Goal: Task Accomplishment & Management: Manage account settings

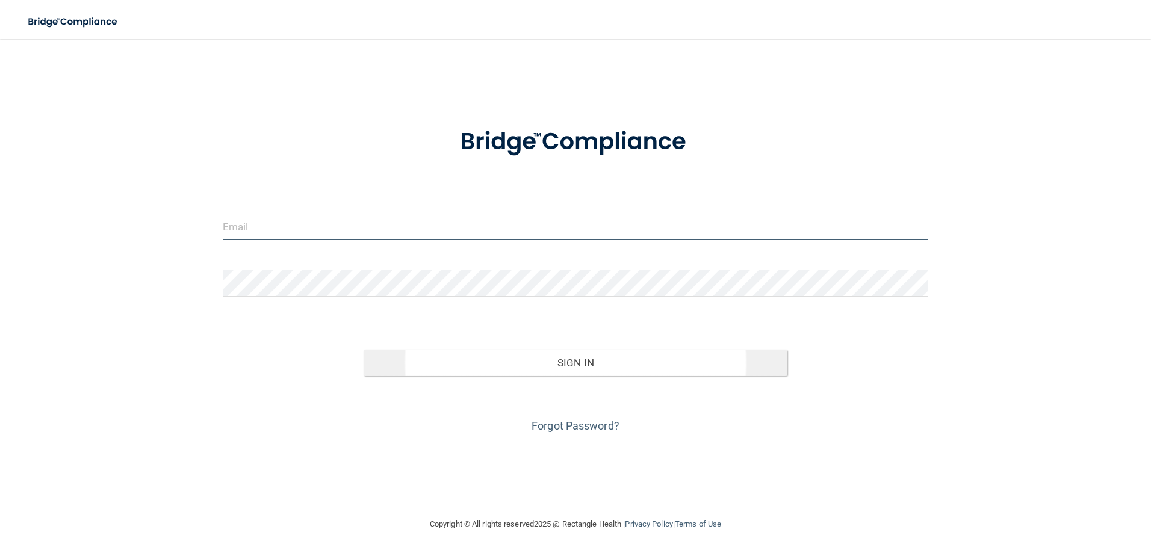
type input "[PERSON_NAME][EMAIL_ADDRESS][DOMAIN_NAME]"
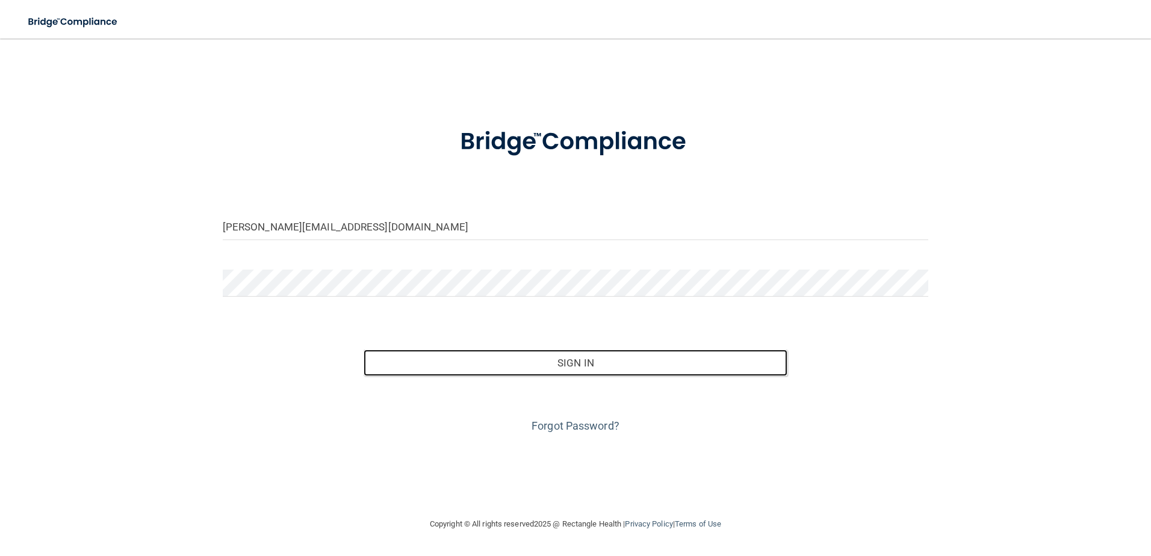
drag, startPoint x: 583, startPoint y: 357, endPoint x: 1035, endPoint y: 360, distance: 452.5
click at [588, 358] on button "Sign In" at bounding box center [575, 363] width 424 height 26
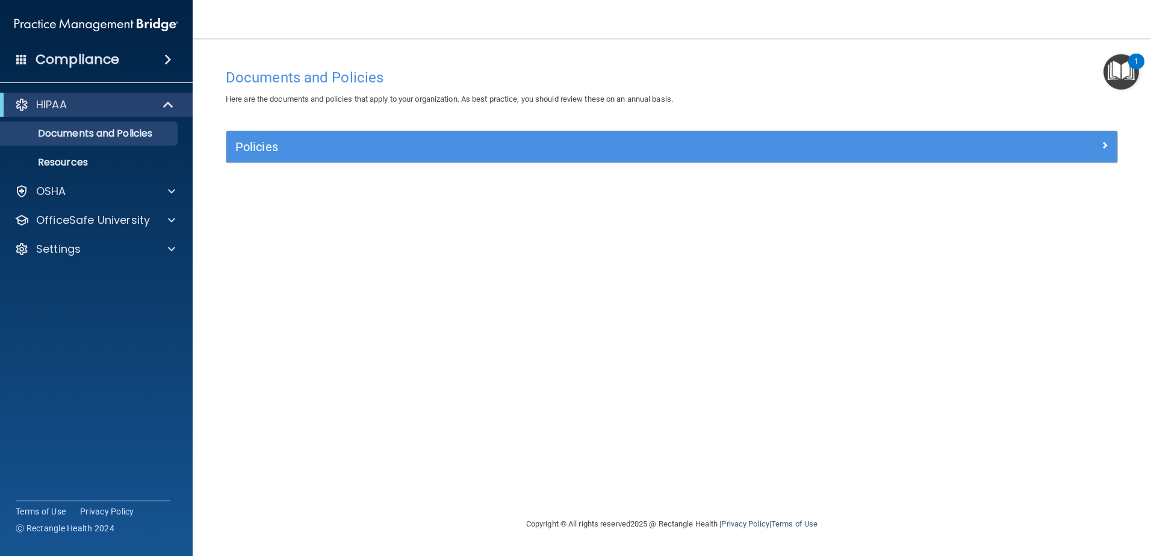
click at [164, 59] on span at bounding box center [167, 59] width 7 height 14
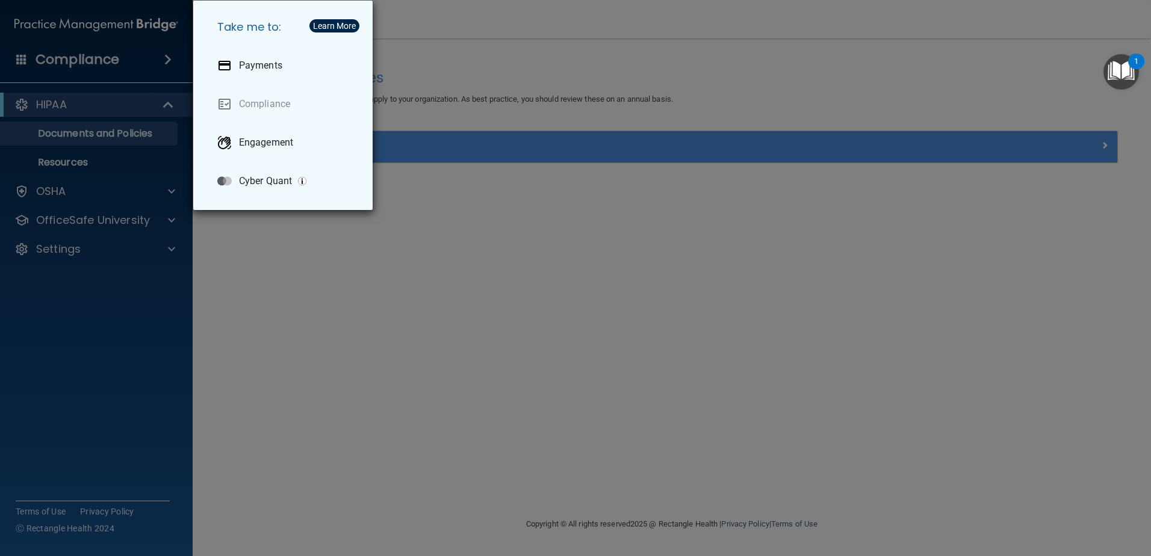
drag, startPoint x: 149, startPoint y: 60, endPoint x: 146, endPoint y: 72, distance: 12.9
click at [148, 63] on div "Take me to: Payments Compliance Engagement Cyber Quant" at bounding box center [575, 278] width 1151 height 556
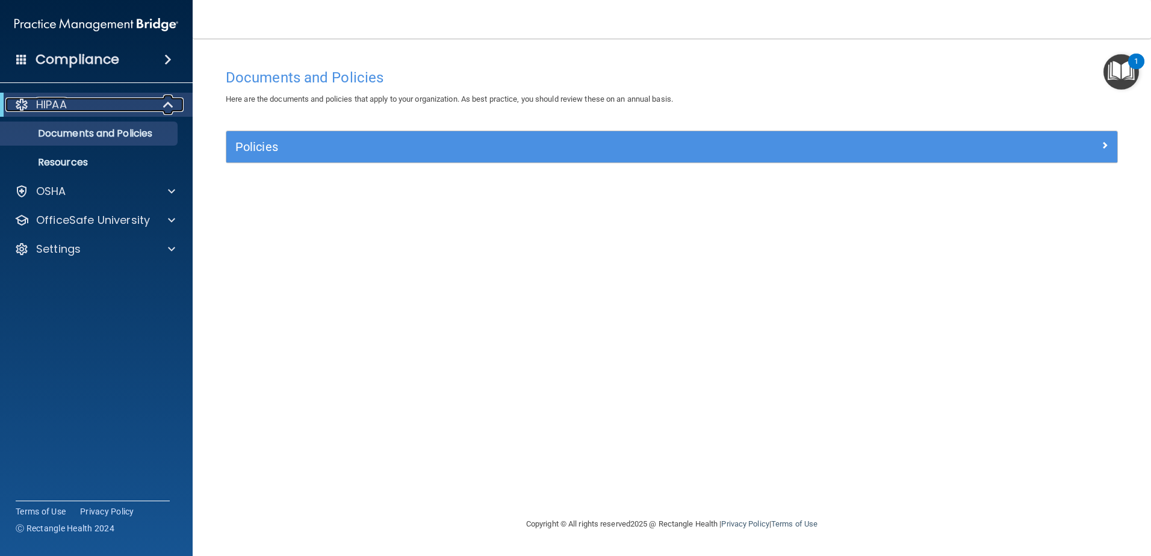
click at [135, 107] on div "HIPAA" at bounding box center [79, 104] width 149 height 14
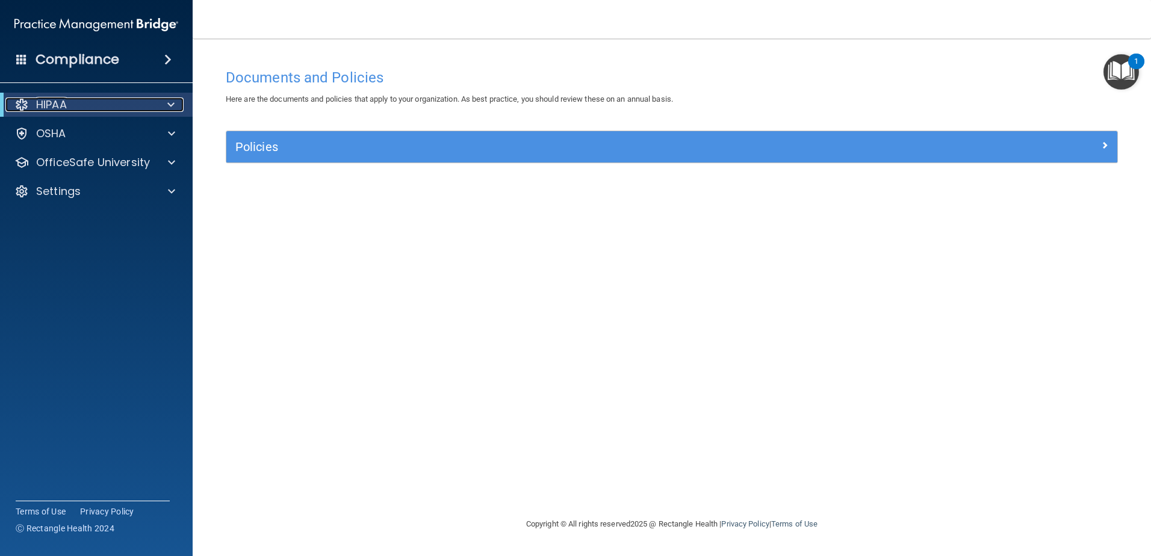
drag, startPoint x: 161, startPoint y: 102, endPoint x: 159, endPoint y: 115, distance: 12.8
click at [161, 104] on div at bounding box center [168, 104] width 29 height 14
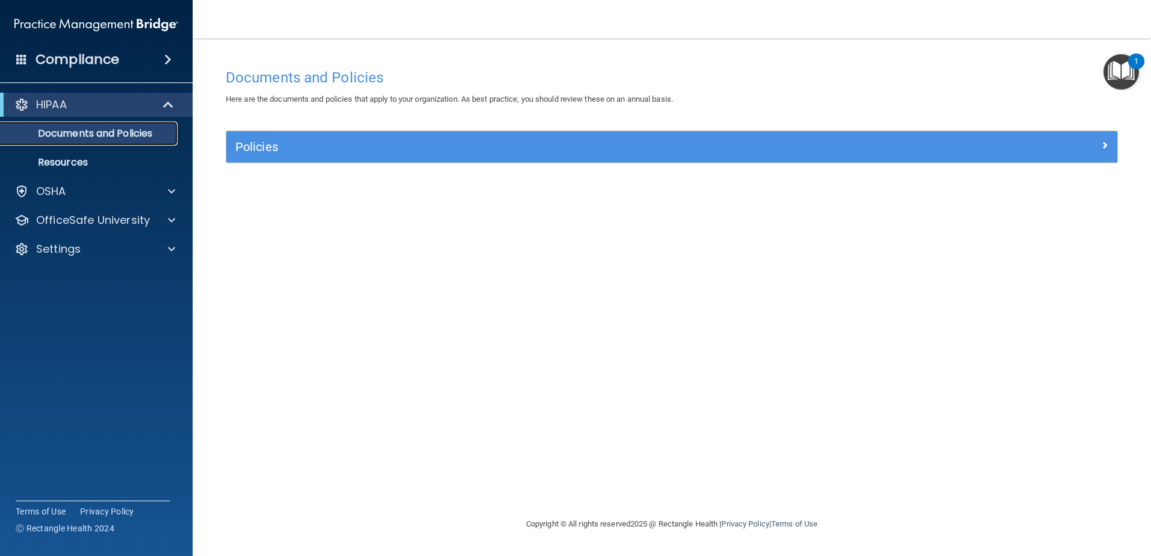
click at [115, 134] on p "Documents and Policies" at bounding box center [90, 134] width 164 height 12
click at [79, 164] on p "Resources" at bounding box center [90, 162] width 164 height 12
drag, startPoint x: 87, startPoint y: 194, endPoint x: 126, endPoint y: 212, distance: 43.3
click at [87, 194] on div "OSHA" at bounding box center [79, 191] width 149 height 14
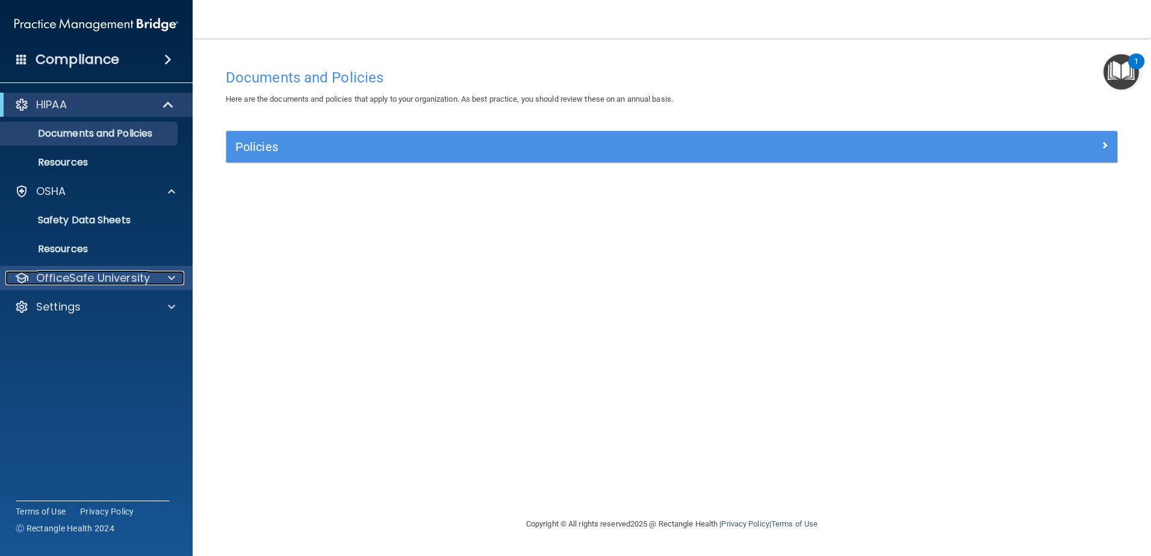
click at [96, 279] on p "OfficeSafe University" at bounding box center [93, 278] width 114 height 14
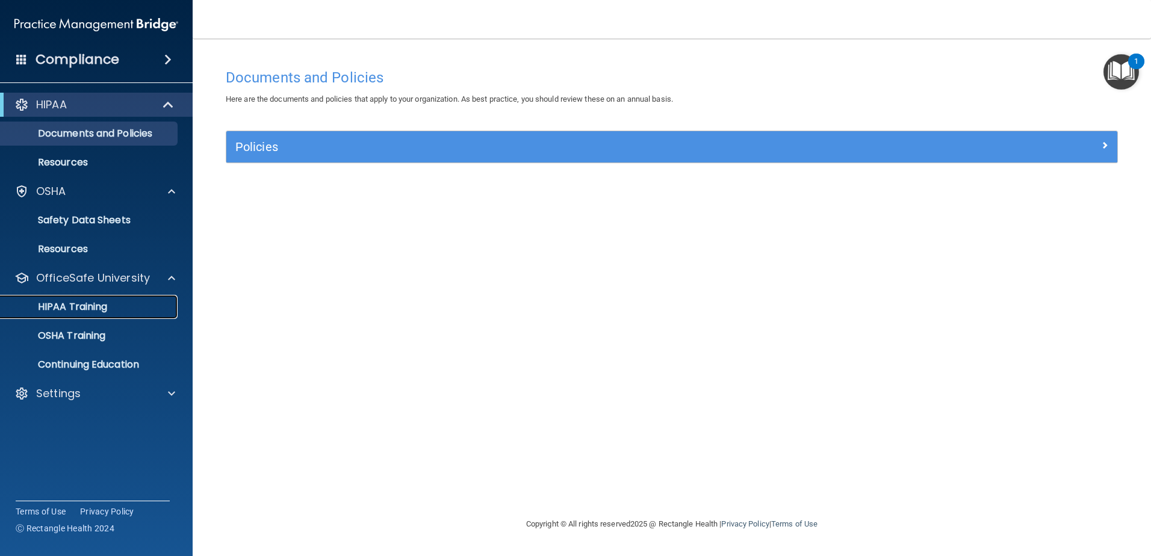
click at [104, 306] on p "HIPAA Training" at bounding box center [57, 307] width 99 height 12
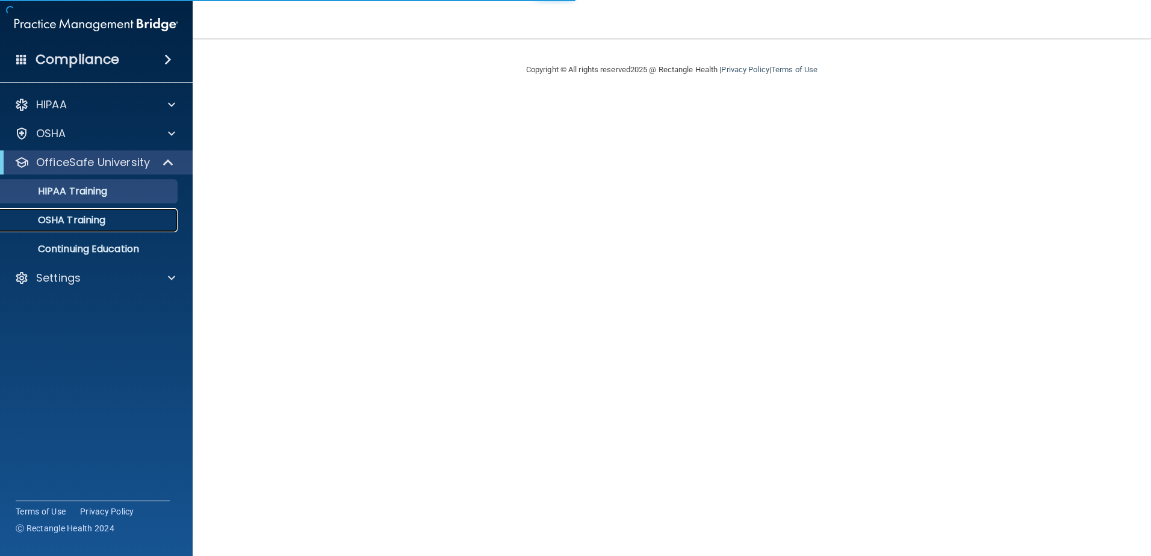
click at [87, 215] on p "OSHA Training" at bounding box center [56, 220] width 97 height 12
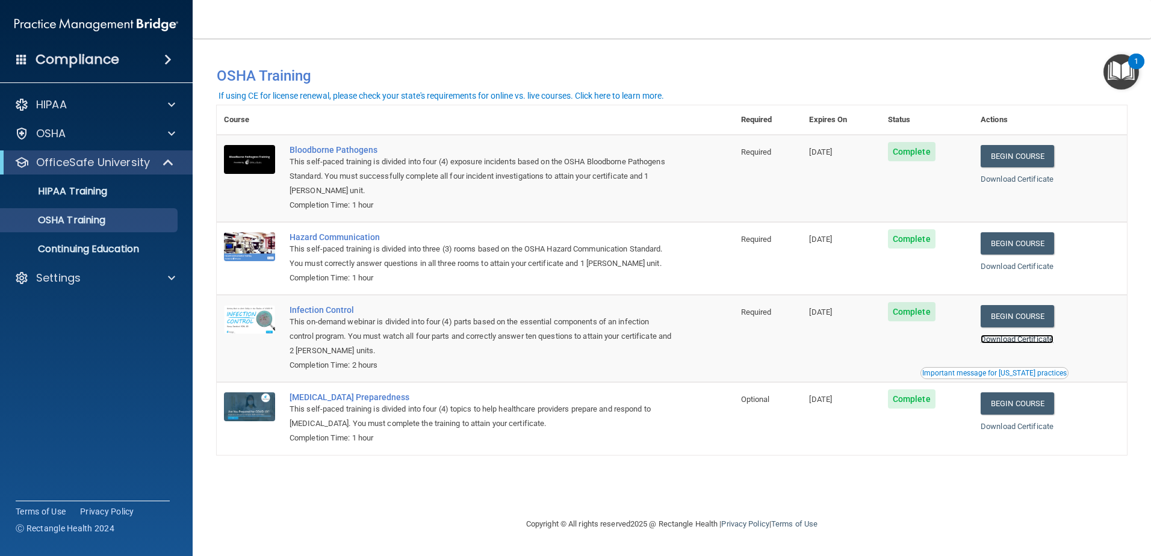
click at [1035, 342] on link "Download Certificate" at bounding box center [1016, 339] width 73 height 9
click at [110, 197] on div "HIPAA Training" at bounding box center [90, 191] width 164 height 12
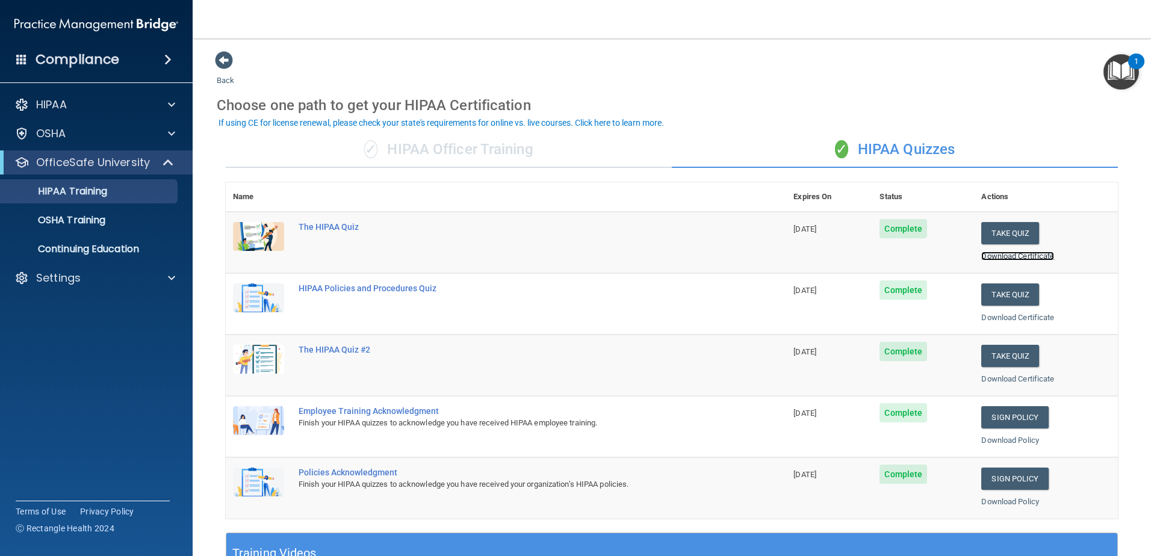
click at [1033, 255] on link "Download Certificate" at bounding box center [1017, 256] width 73 height 9
click at [981, 320] on link "Download Certificate" at bounding box center [1017, 317] width 73 height 9
click at [1003, 376] on link "Download Certificate" at bounding box center [1017, 378] width 73 height 9
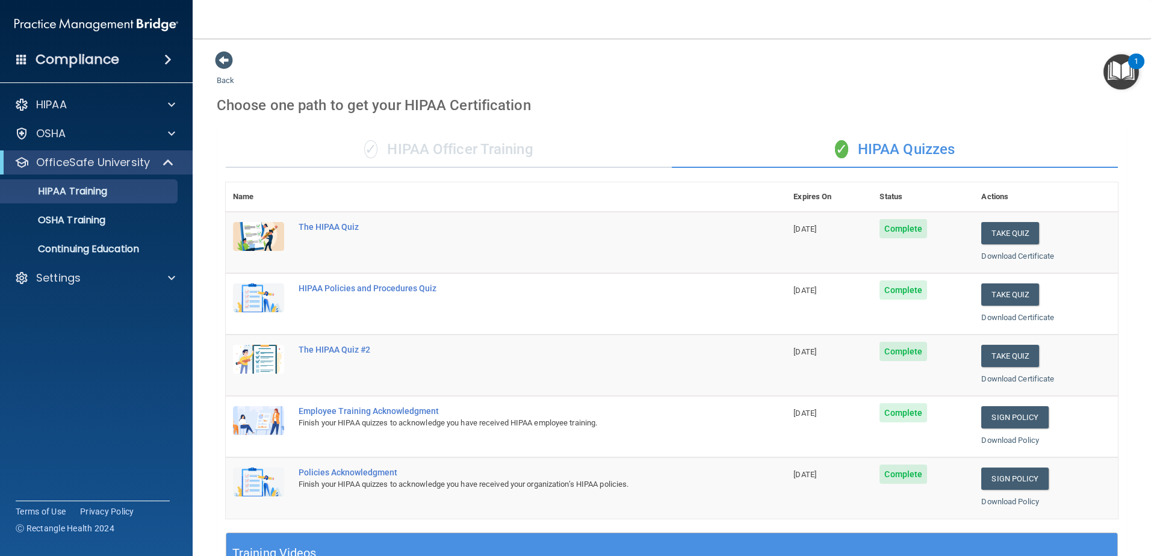
scroll to position [350, 0]
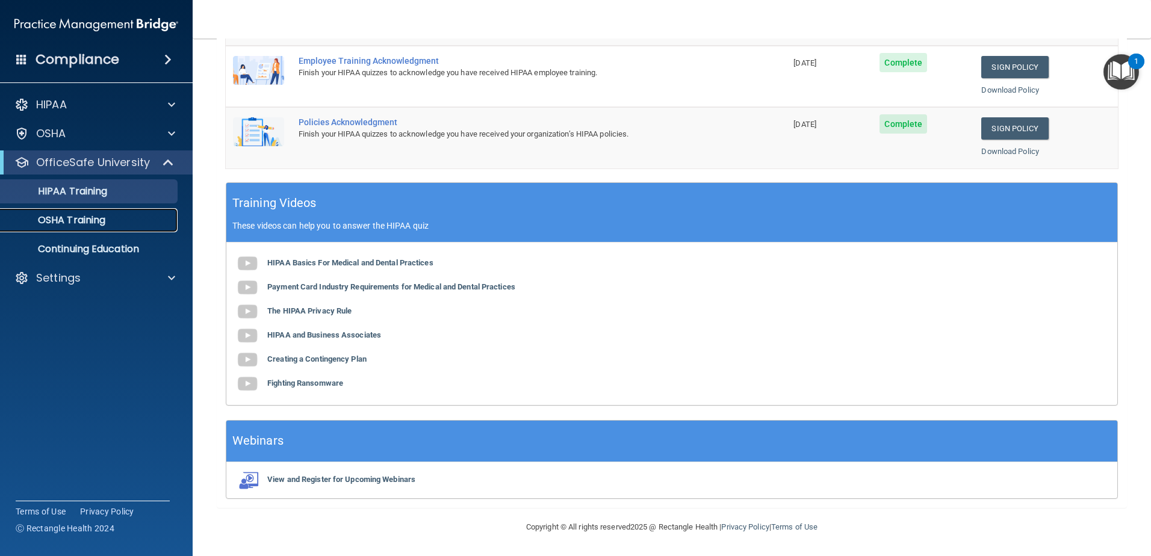
click at [111, 221] on div "OSHA Training" at bounding box center [90, 220] width 164 height 12
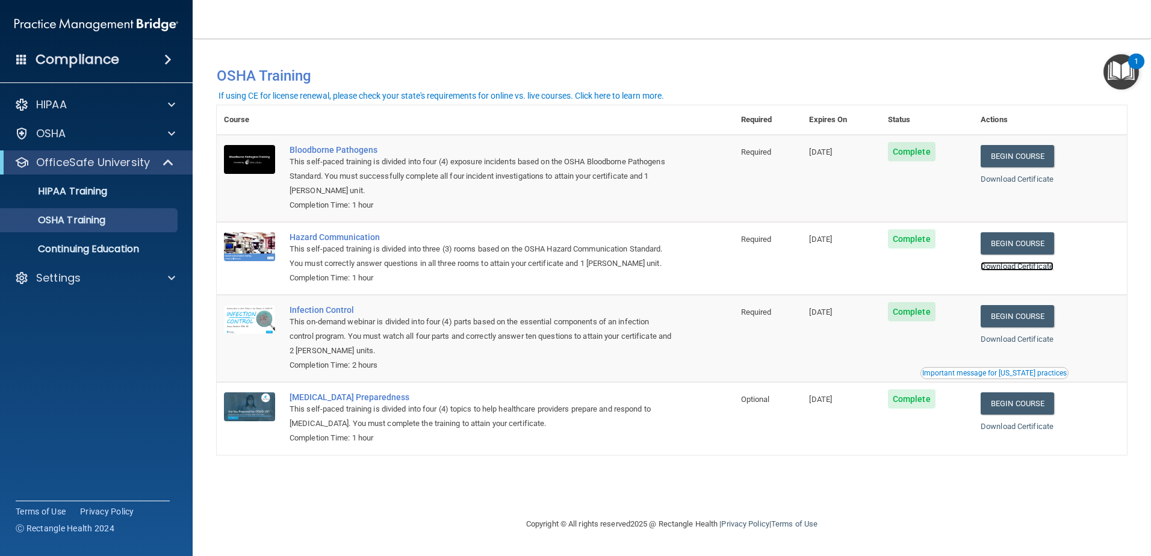
click at [1053, 270] on link "Download Certificate" at bounding box center [1016, 266] width 73 height 9
click at [334, 272] on div "Completion Time: 1 hour" at bounding box center [481, 278] width 384 height 14
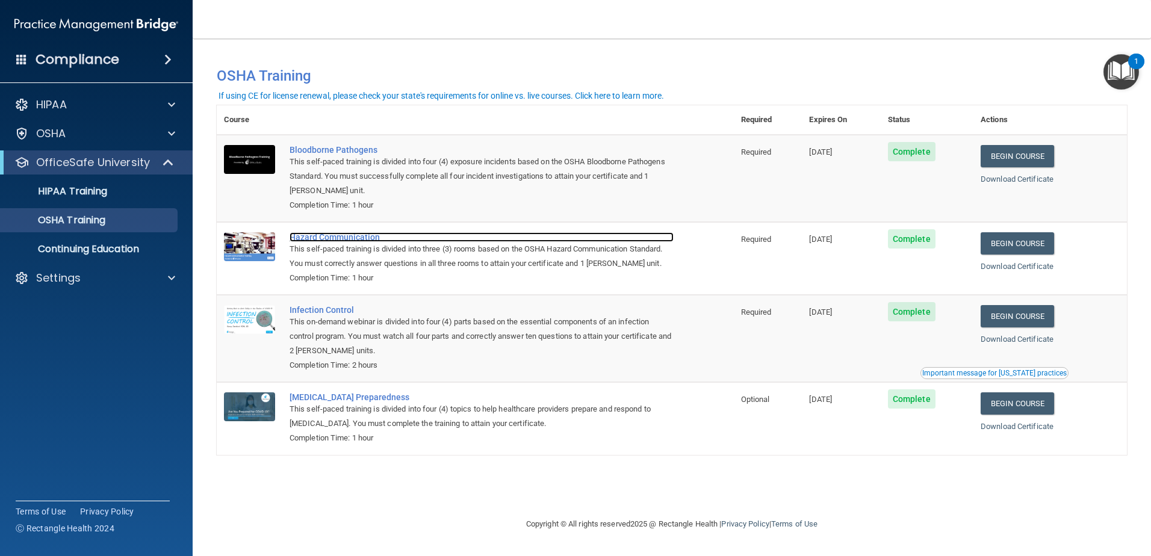
click at [358, 240] on div "Hazard Communication" at bounding box center [481, 237] width 384 height 10
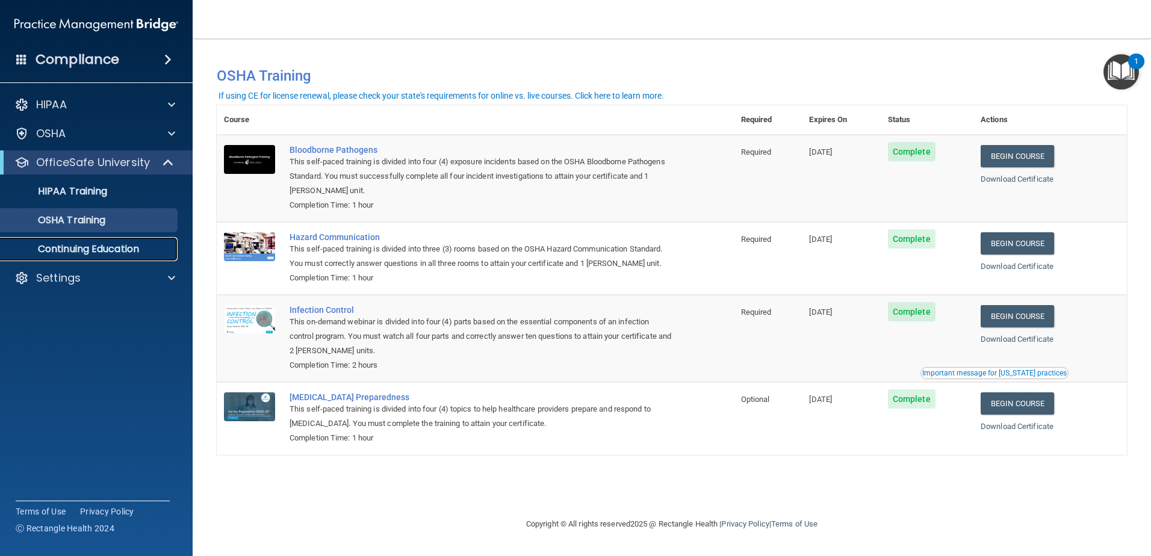
click at [79, 249] on p "Continuing Education" at bounding box center [90, 249] width 164 height 12
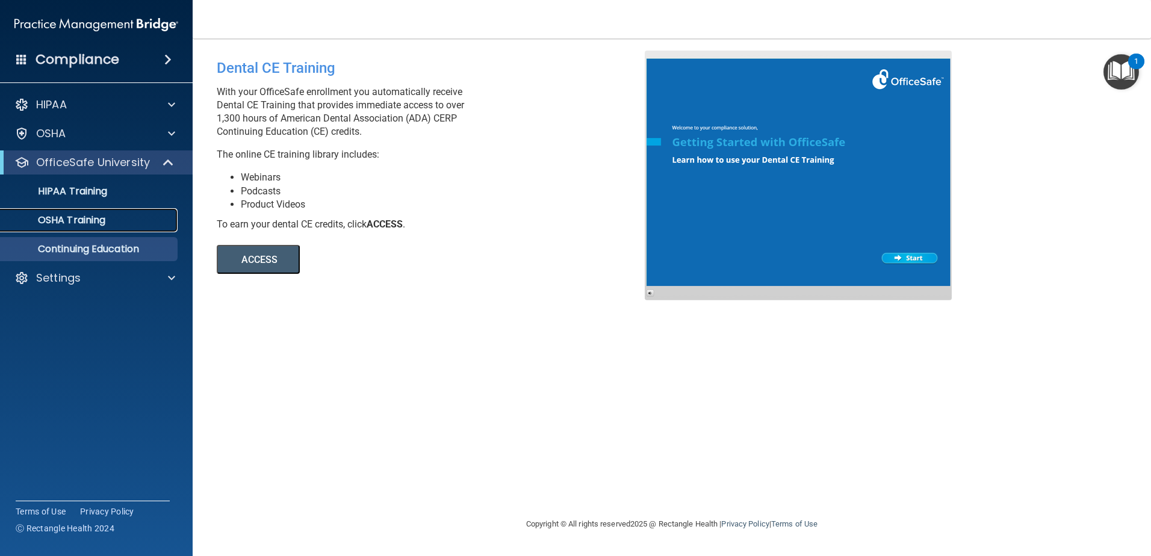
click at [99, 224] on p "OSHA Training" at bounding box center [56, 220] width 97 height 12
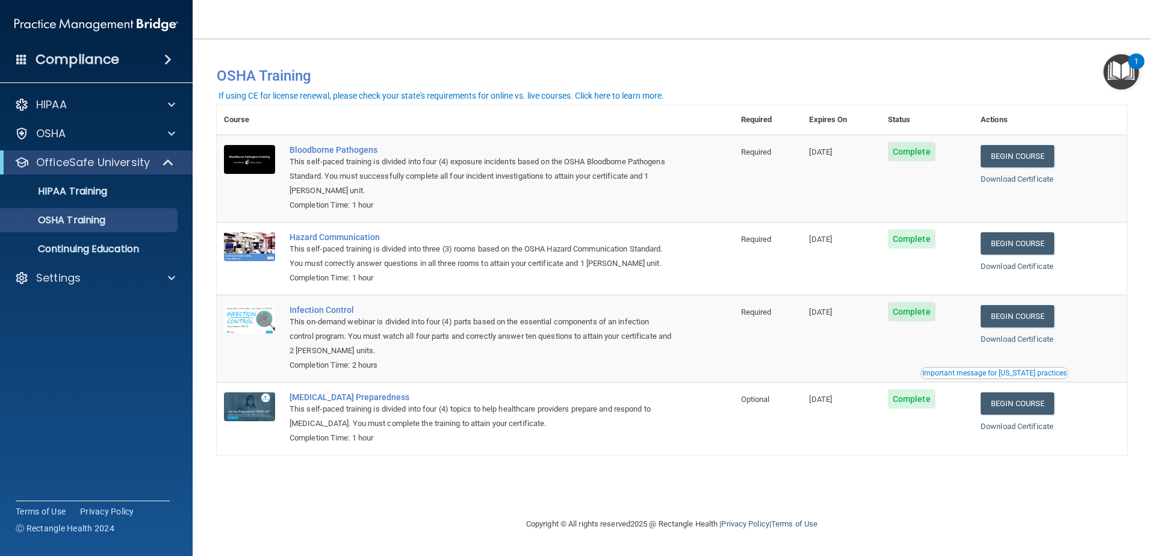
click at [504, 486] on div "You have a course that has expired or is incomplete. Please complete the course…" at bounding box center [672, 278] width 910 height 454
click at [93, 272] on div "Settings" at bounding box center [79, 278] width 149 height 14
click at [63, 336] on p "Sign Out" at bounding box center [90, 336] width 164 height 12
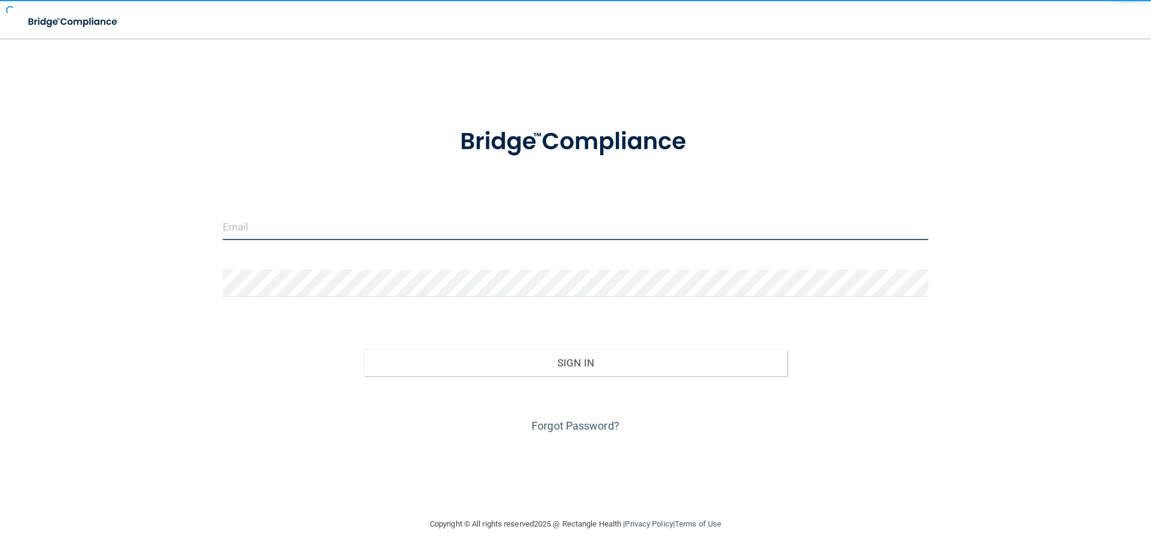
type input "[PERSON_NAME][EMAIL_ADDRESS][DOMAIN_NAME]"
